Goal: Go to known website: Access a specific website the user already knows

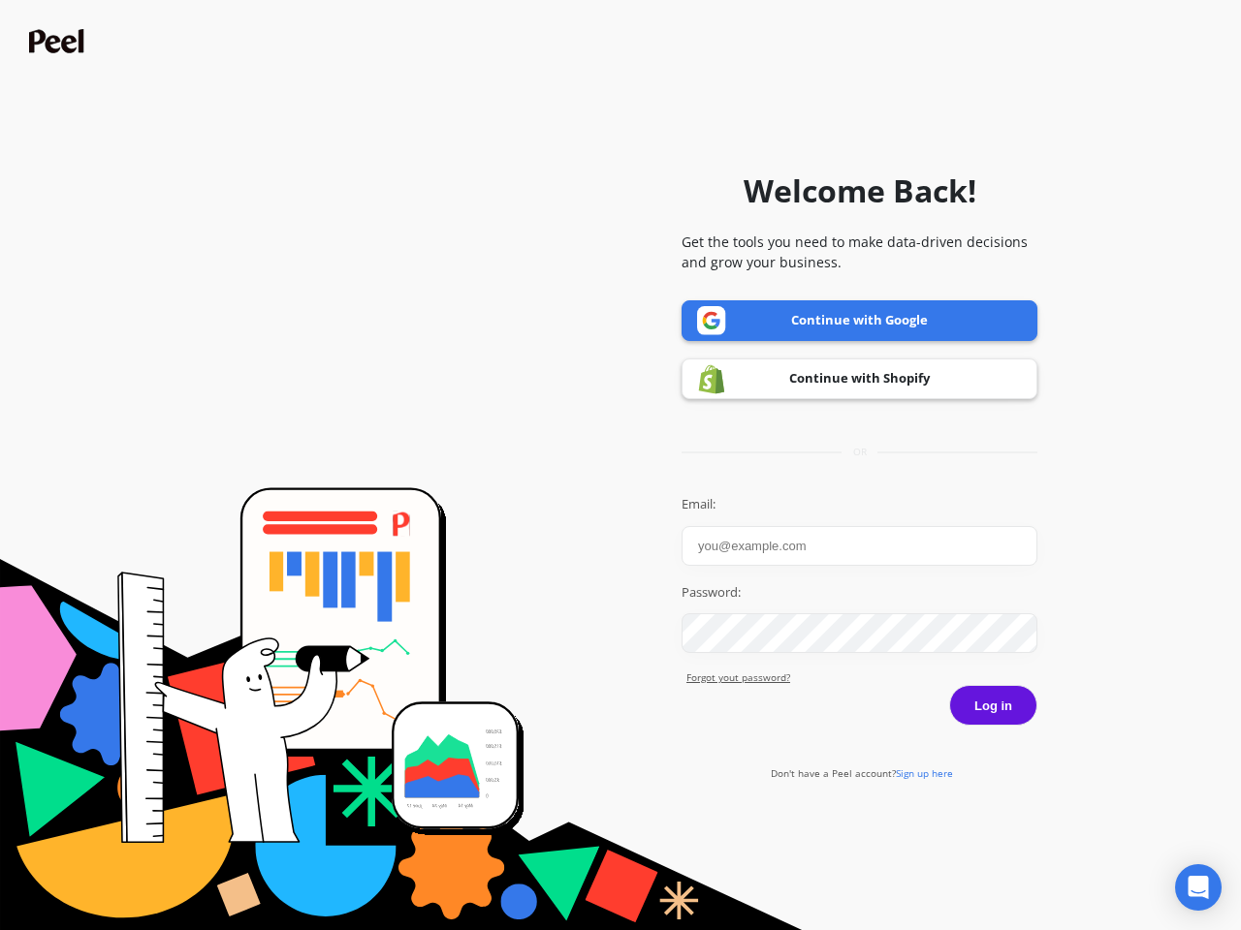
click at [1198, 888] on icon "Open Intercom Messenger" at bounding box center [1198, 887] width 20 height 23
